Goal: Communication & Community: Participate in discussion

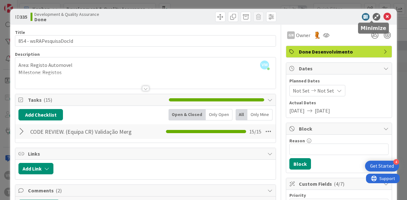
scroll to position [0, 327]
click at [385, 16] on icon at bounding box center [387, 17] width 8 height 8
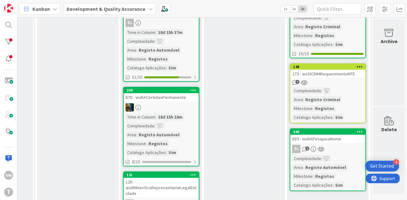
scroll to position [191, 327]
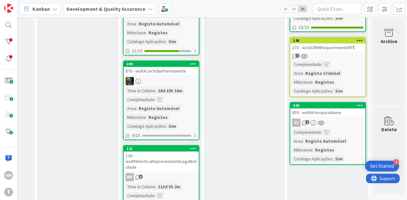
click at [326, 123] on div "SL 1" at bounding box center [327, 123] width 75 height 8
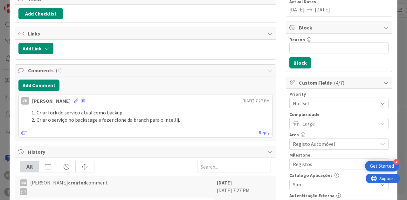
scroll to position [159, 0]
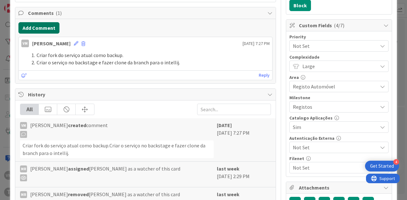
click at [35, 29] on button "Add Comment" at bounding box center [38, 27] width 41 height 11
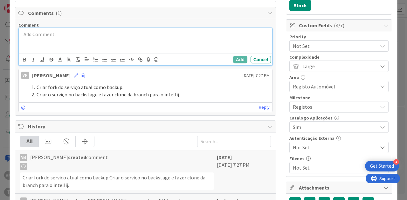
click at [61, 43] on div at bounding box center [145, 40] width 253 height 25
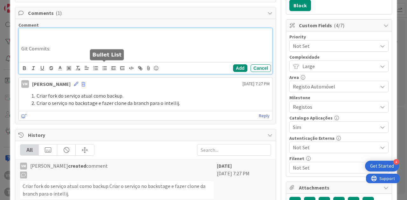
click at [104, 68] on line "button" at bounding box center [105, 68] width 3 height 0
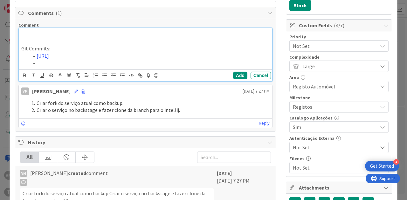
click at [140, 67] on li at bounding box center [149, 63] width 240 height 7
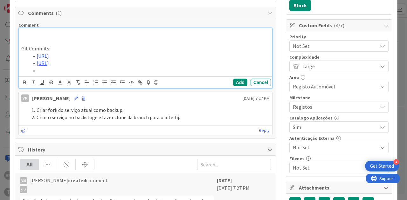
click at [142, 74] on li at bounding box center [149, 70] width 240 height 7
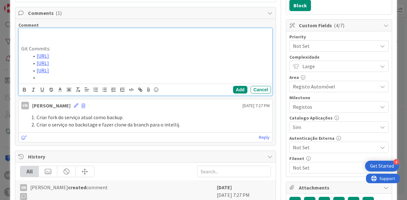
click at [116, 81] on li at bounding box center [149, 77] width 240 height 7
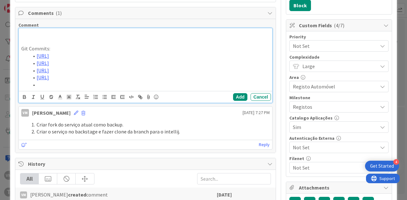
click at [81, 89] on li at bounding box center [149, 84] width 240 height 7
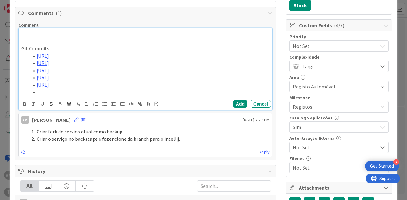
click at [80, 96] on li at bounding box center [149, 92] width 240 height 7
click at [56, 31] on p at bounding box center [145, 34] width 248 height 7
click at [94, 106] on icon "button" at bounding box center [94, 105] width 1 height 1
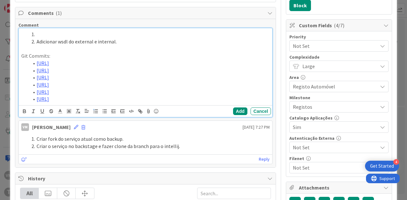
click at [99, 31] on li at bounding box center [149, 34] width 240 height 7
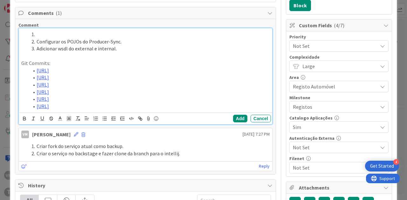
click at [79, 31] on li at bounding box center [149, 34] width 240 height 7
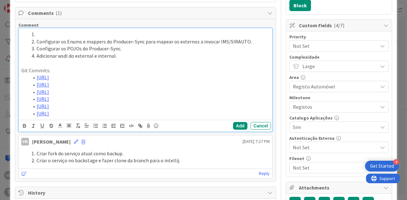
click at [168, 33] on li at bounding box center [149, 34] width 240 height 7
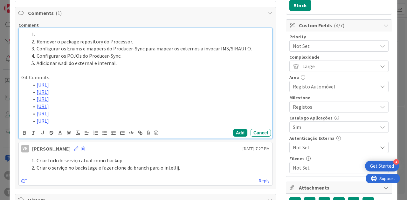
click at [103, 31] on li at bounding box center [149, 34] width 240 height 7
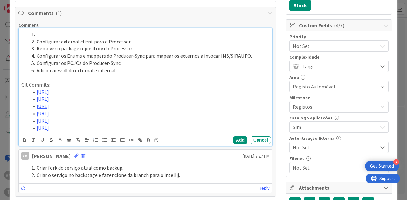
click at [67, 35] on li at bounding box center [149, 34] width 240 height 7
click at [233, 144] on button "Add" at bounding box center [240, 141] width 14 height 8
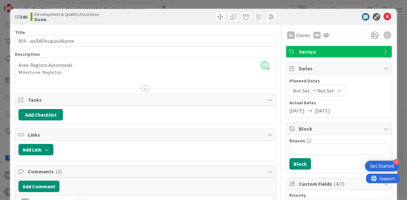
scroll to position [0, 0]
